Goal: Information Seeking & Learning: Understand process/instructions

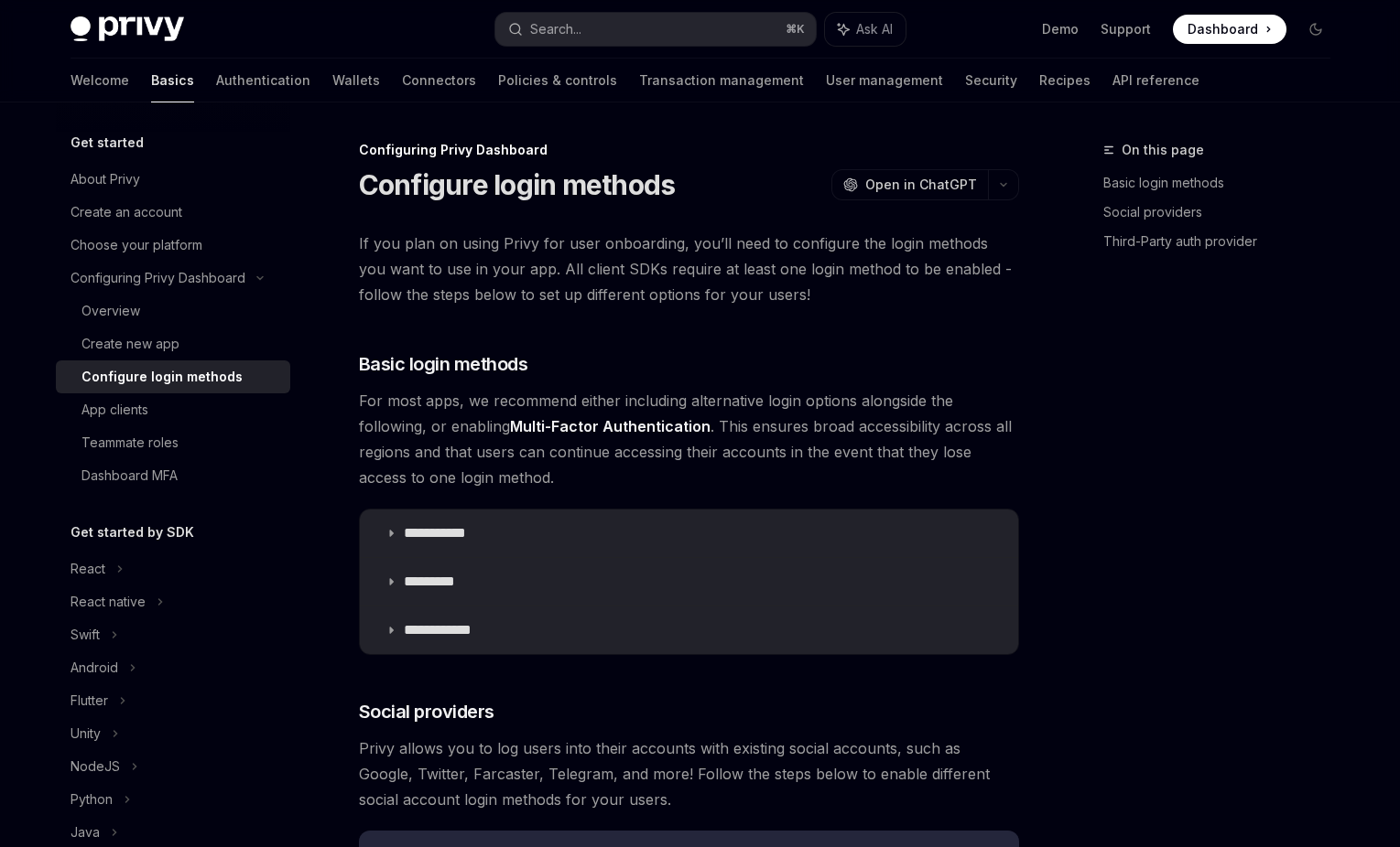
scroll to position [1512, 0]
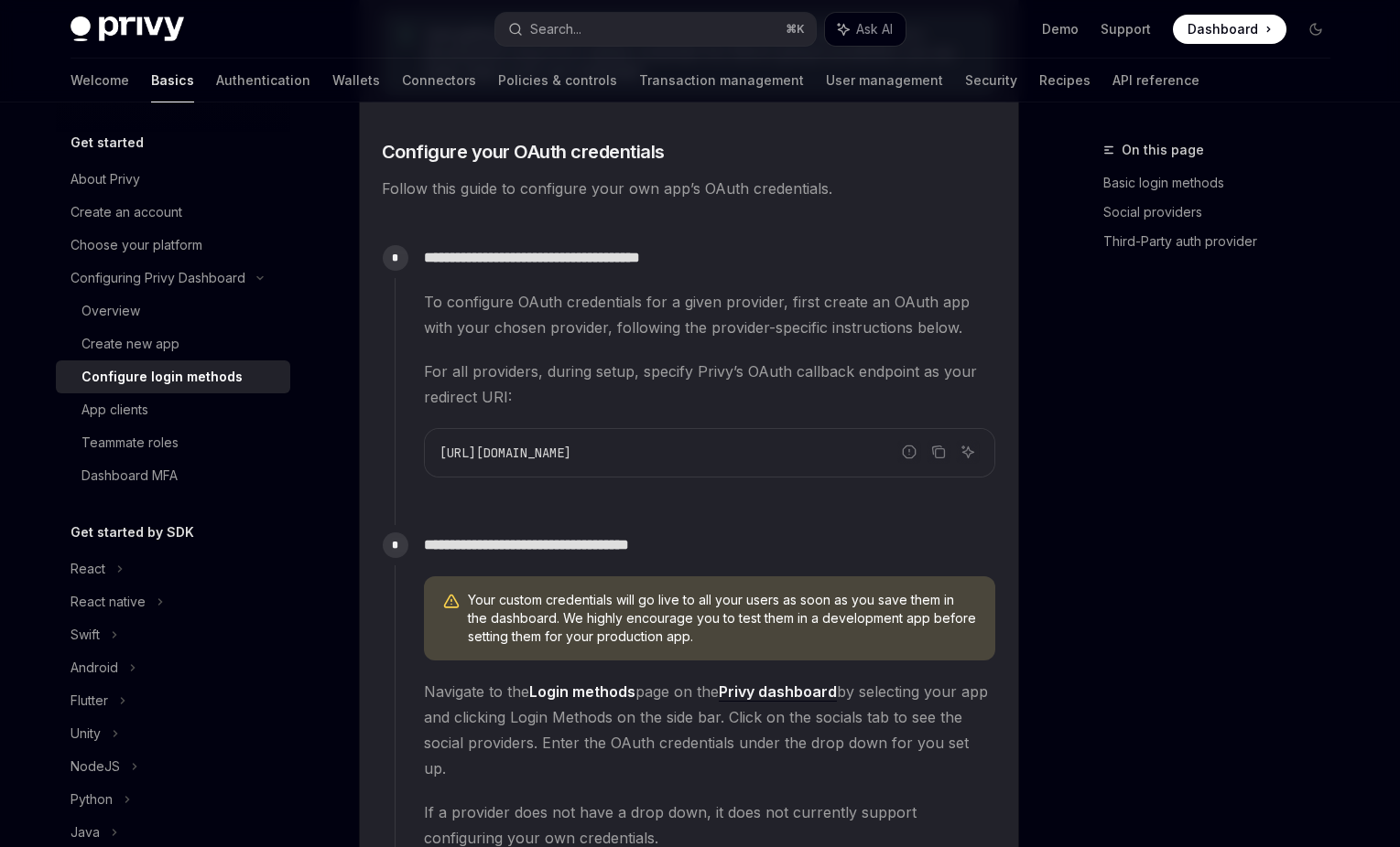
click at [1273, 352] on div "On this page Basic login methods Social providers Third-Party auth provider" at bounding box center [1205, 492] width 279 height 708
click at [550, 414] on div "To configure OAuth credentials for a given provider, first create an OAuth app …" at bounding box center [710, 383] width 572 height 188
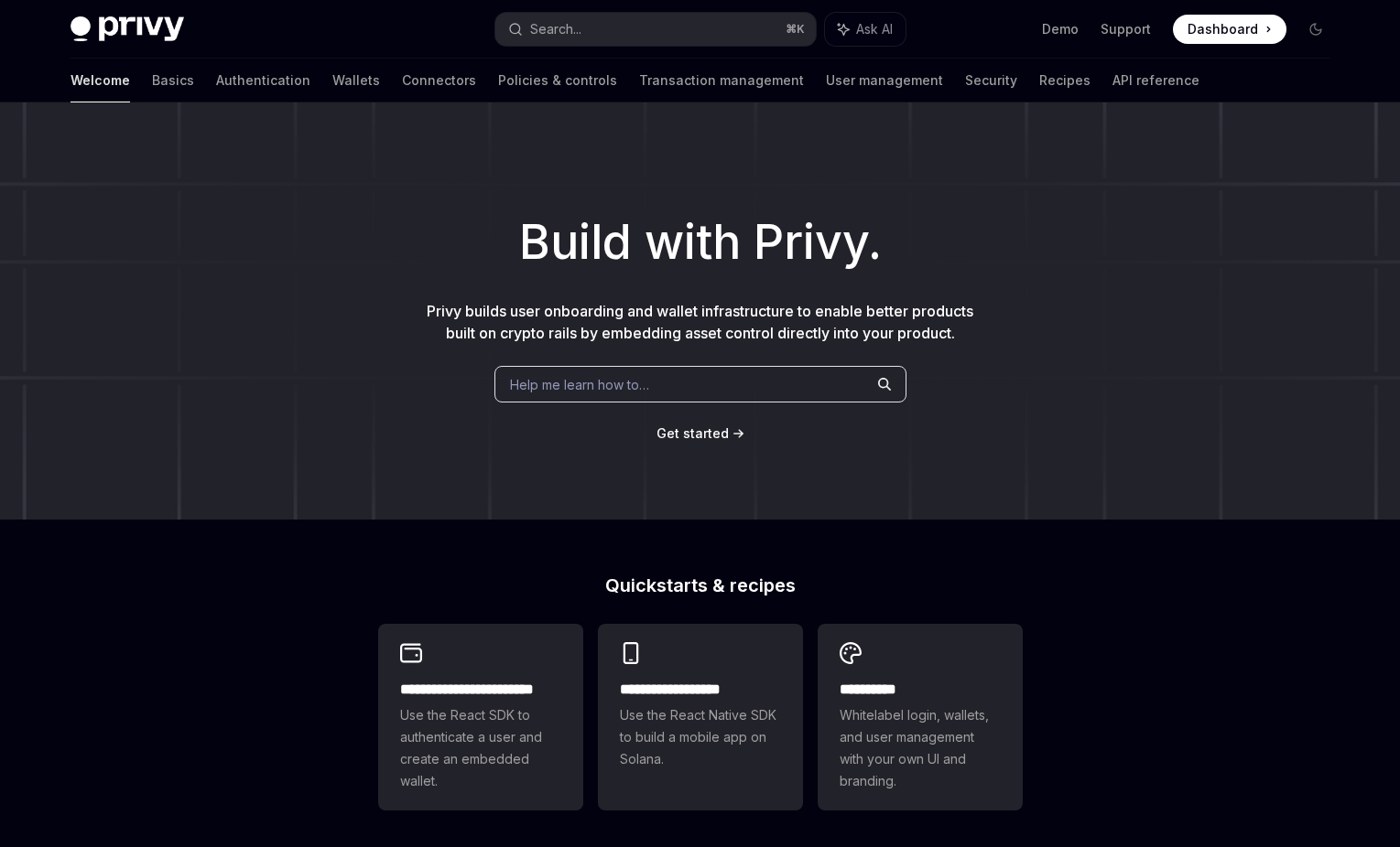
click at [241, 81] on div "Welcome Basics Authentication Wallets Connectors Policies & controls Transactio…" at bounding box center [634, 81] width 1129 height 44
click at [332, 82] on link "Wallets" at bounding box center [356, 81] width 48 height 44
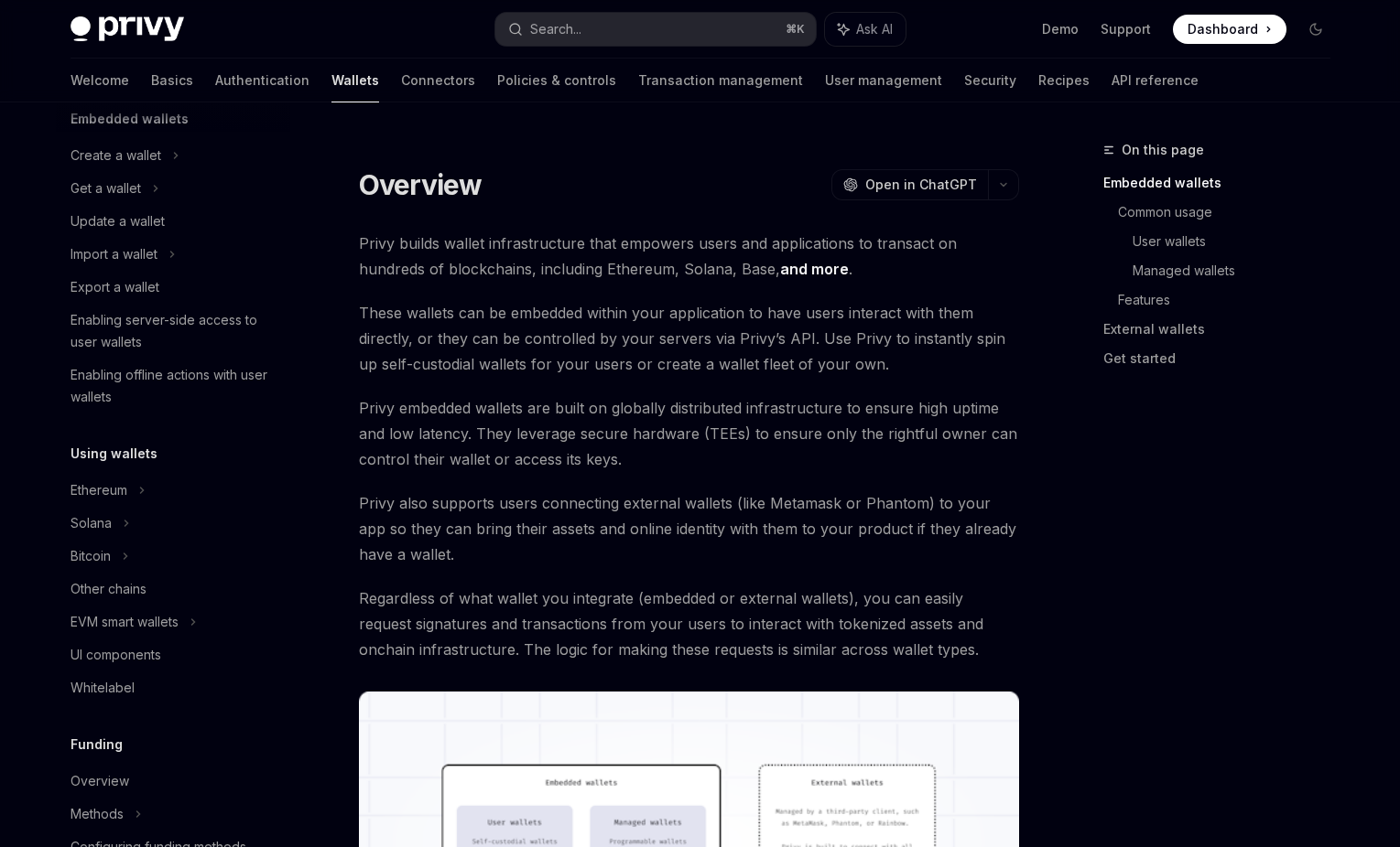
scroll to position [238, 0]
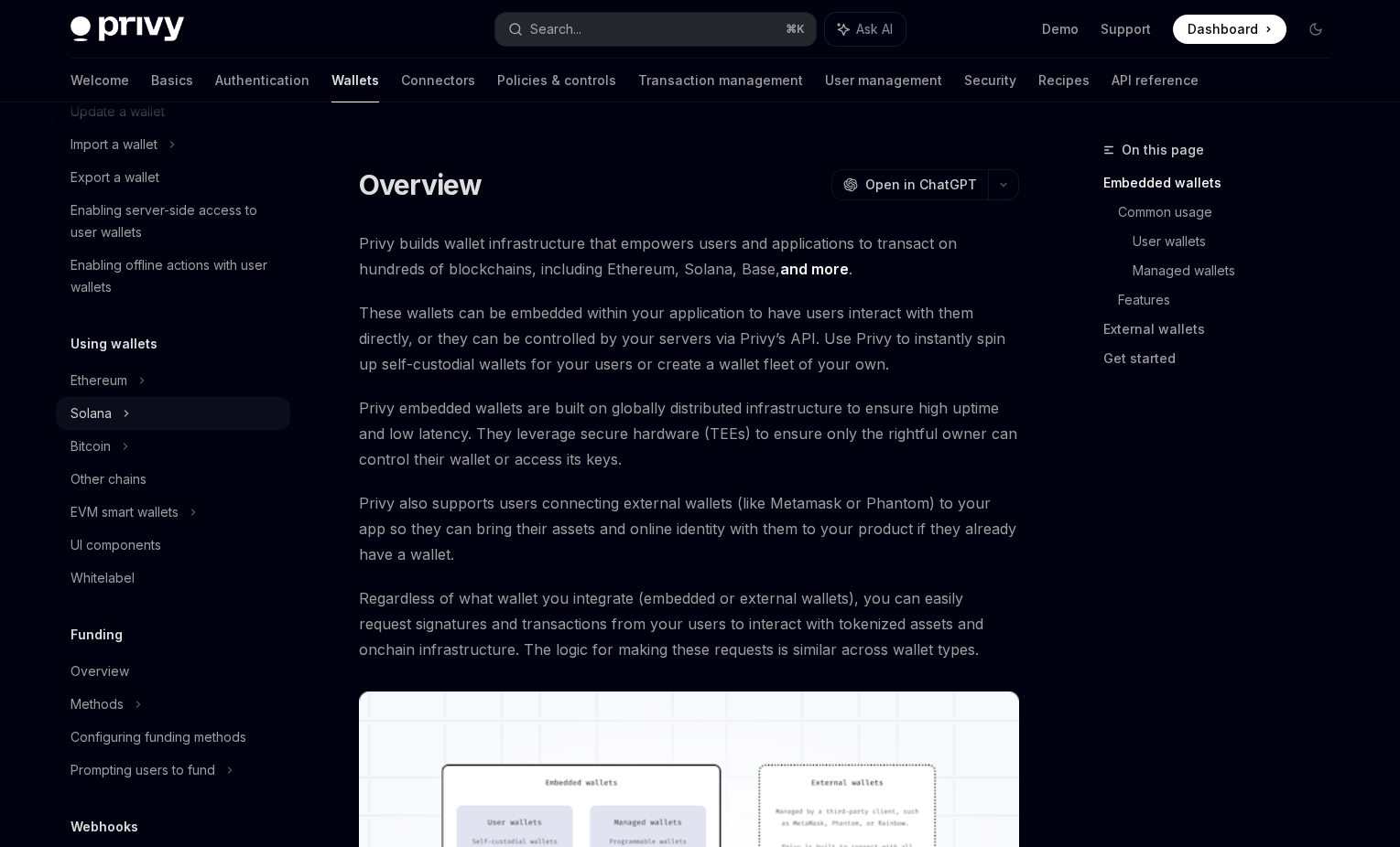
click at [116, 397] on div "Solana" at bounding box center [173, 414] width 234 height 33
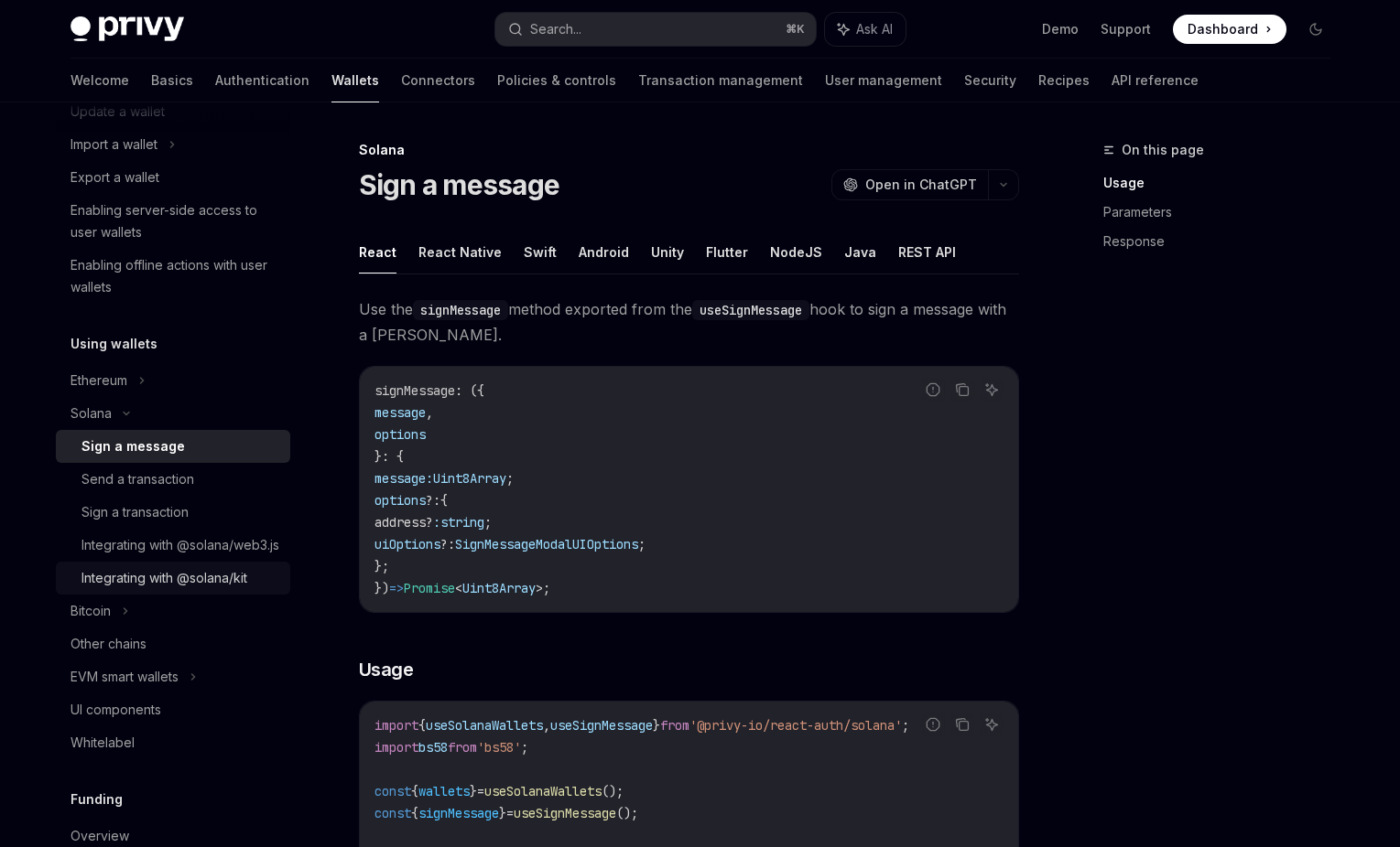
scroll to position [280, 0]
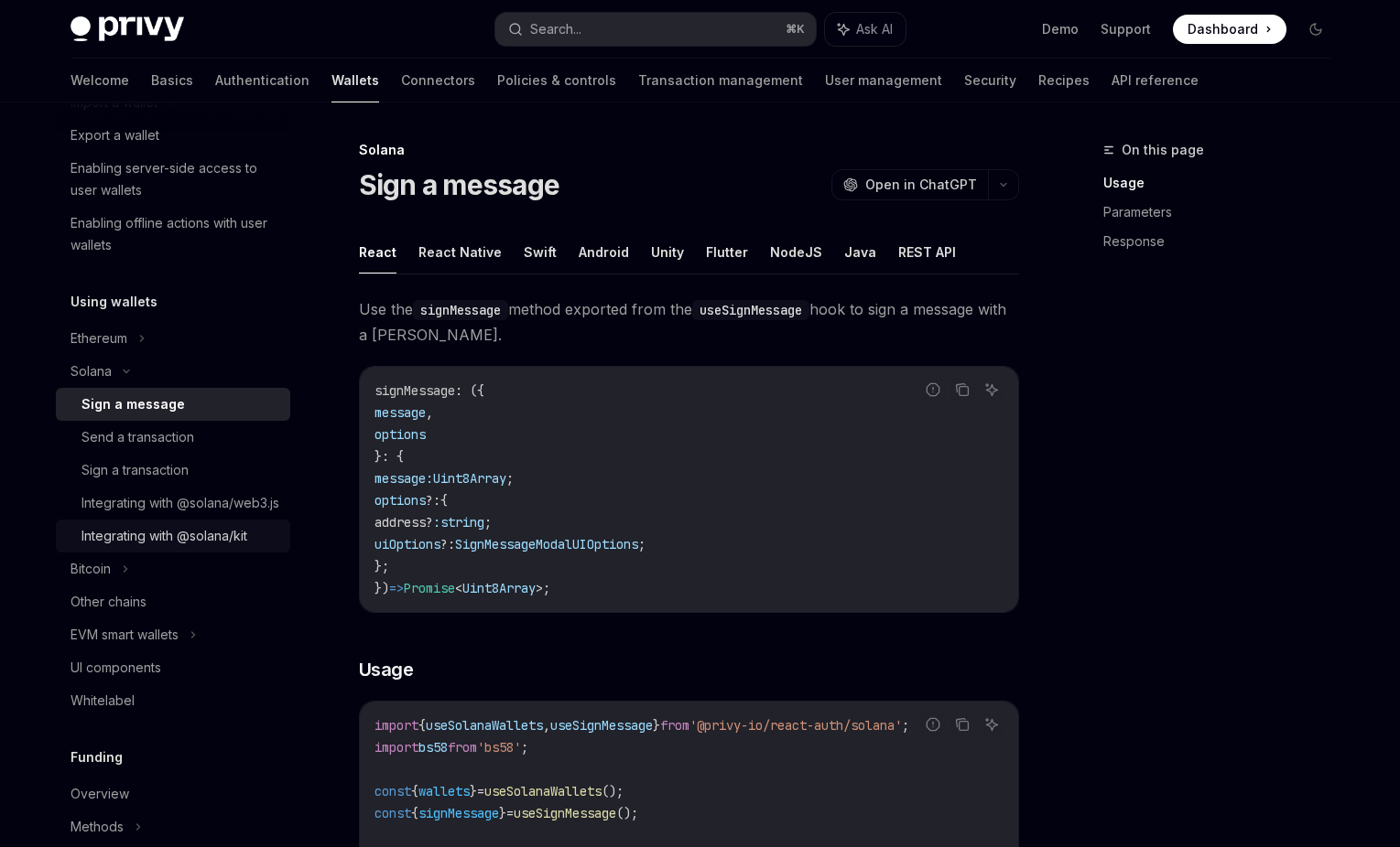
click at [141, 548] on div "Integrating with @solana/kit" at bounding box center [165, 535] width 165 height 22
type textarea "*"
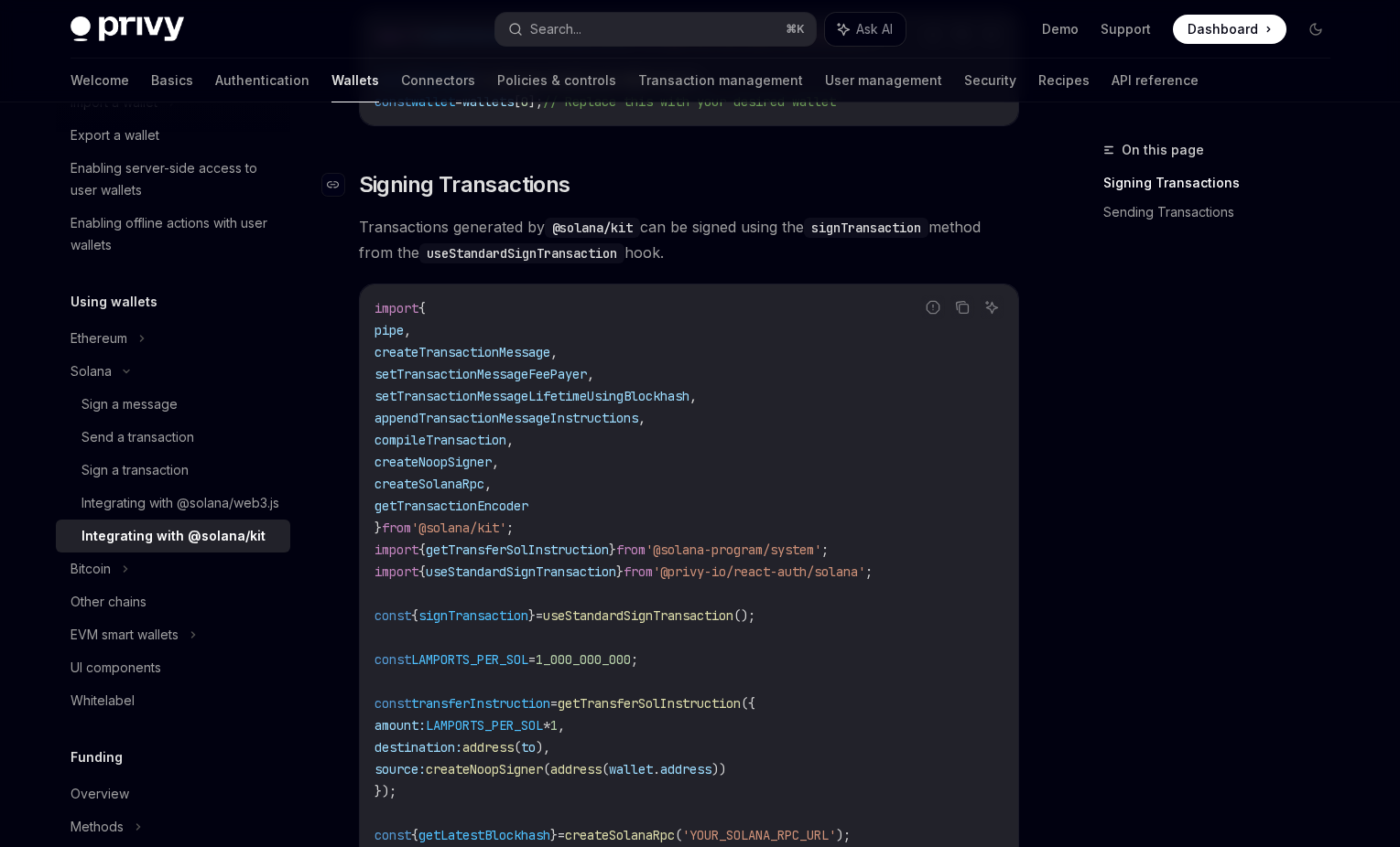
scroll to position [450, 0]
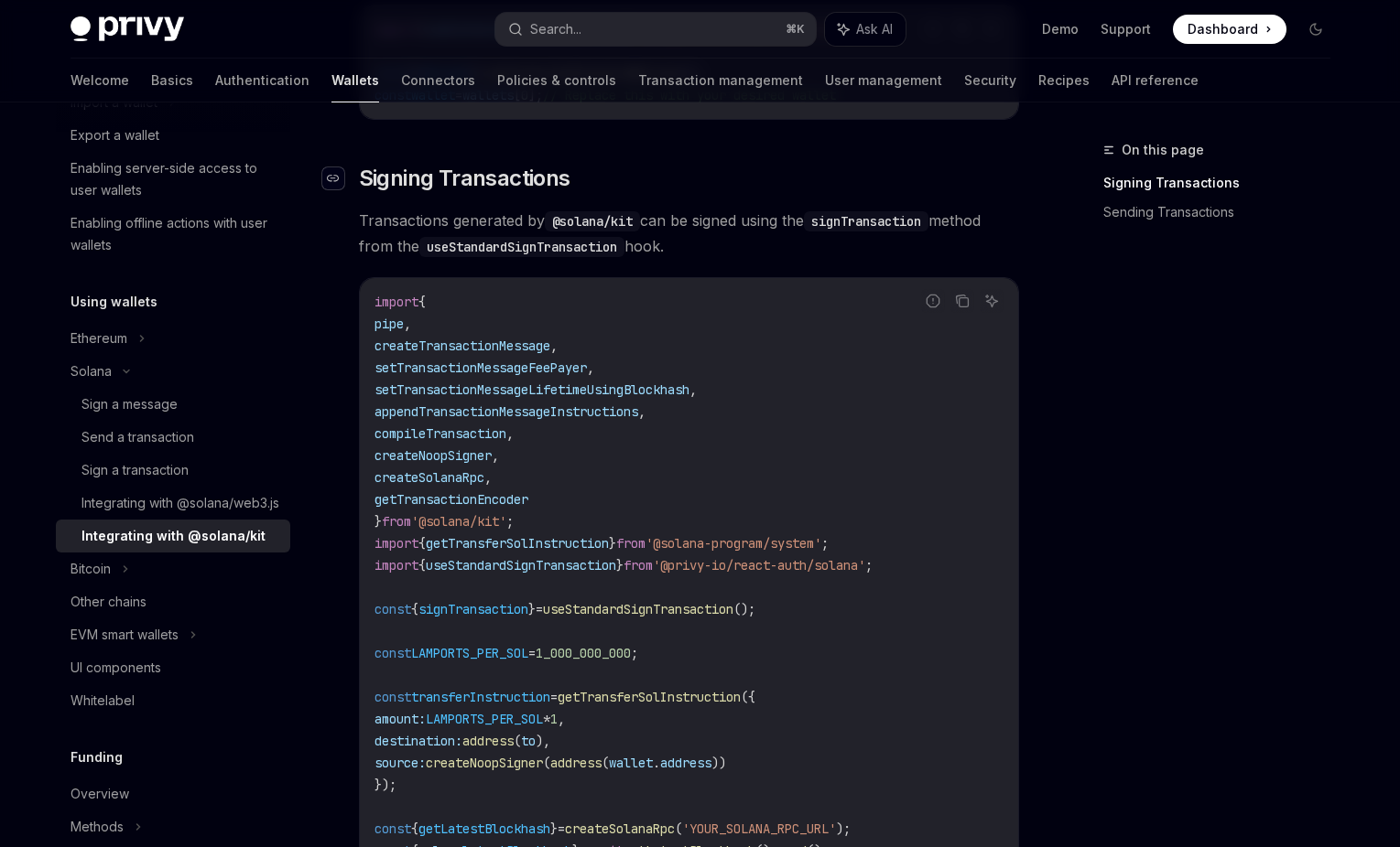
click at [340, 175] on div "Navigate to header" at bounding box center [333, 178] width 22 height 22
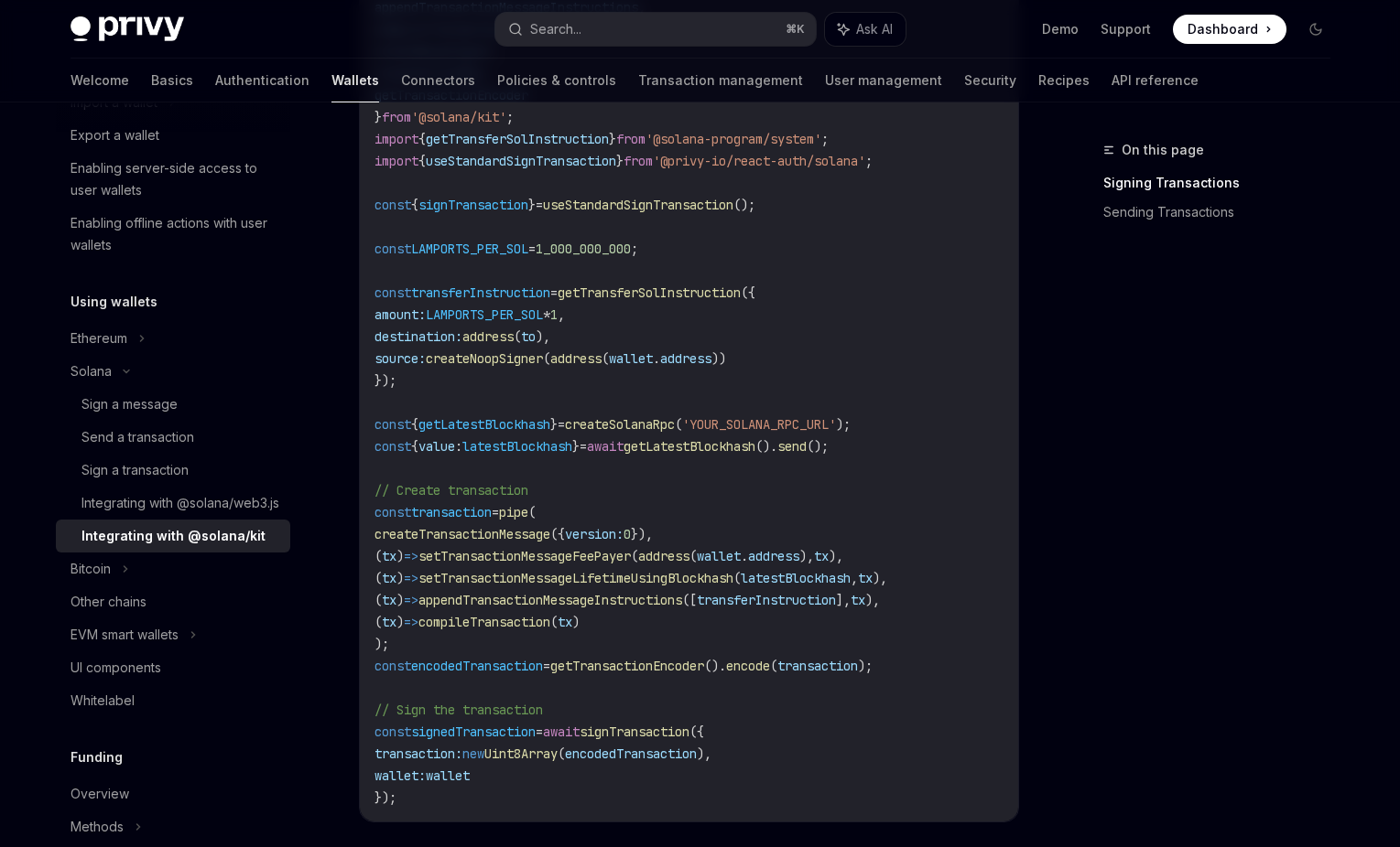
scroll to position [855, 0]
click at [683, 667] on span "getTransactionEncoder" at bounding box center [627, 664] width 154 height 16
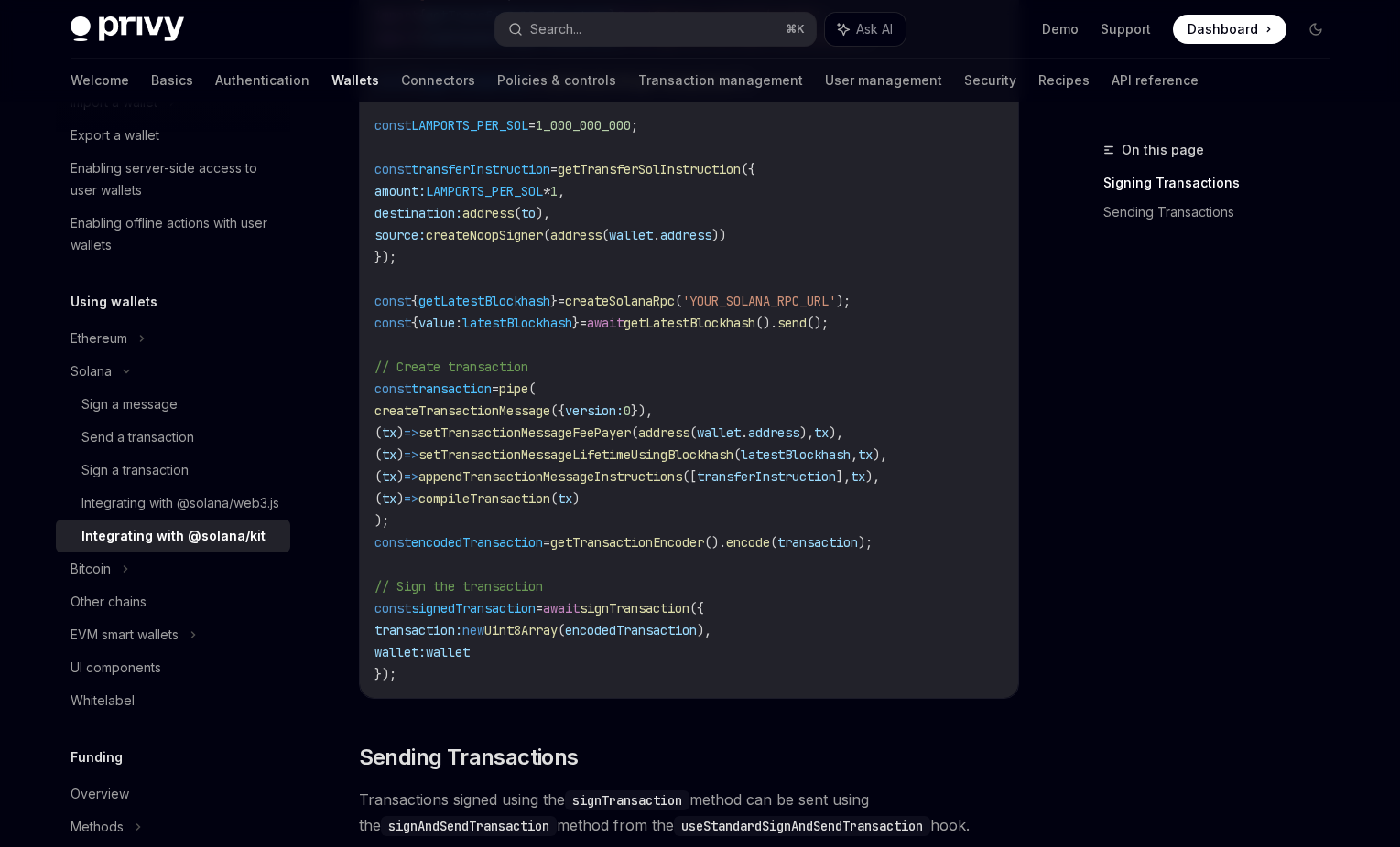
scroll to position [994, 0]
